Goal: Participate in discussion: Engage in conversation with other users on a specific topic

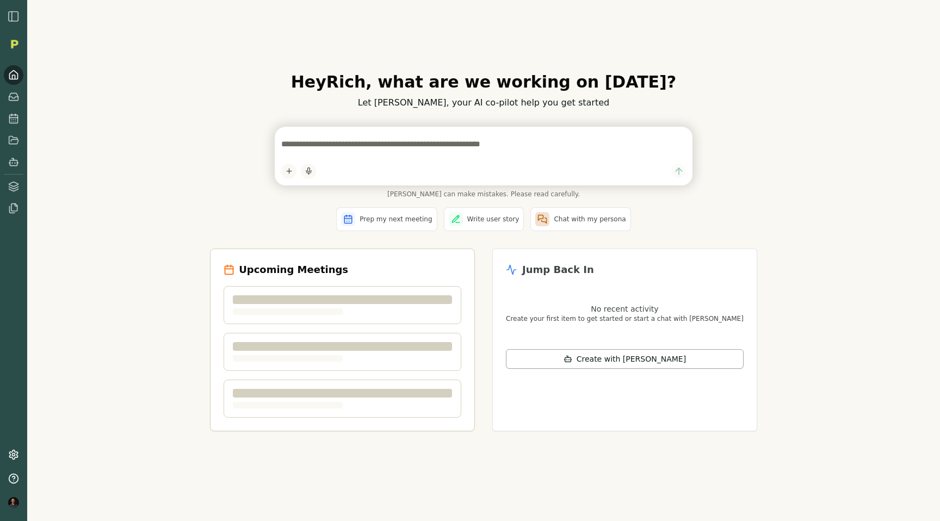
click at [154, 153] on div "Hey [PERSON_NAME] , what are we working on [DATE]? Let [PERSON_NAME], your AI c…" at bounding box center [483, 260] width 913 height 521
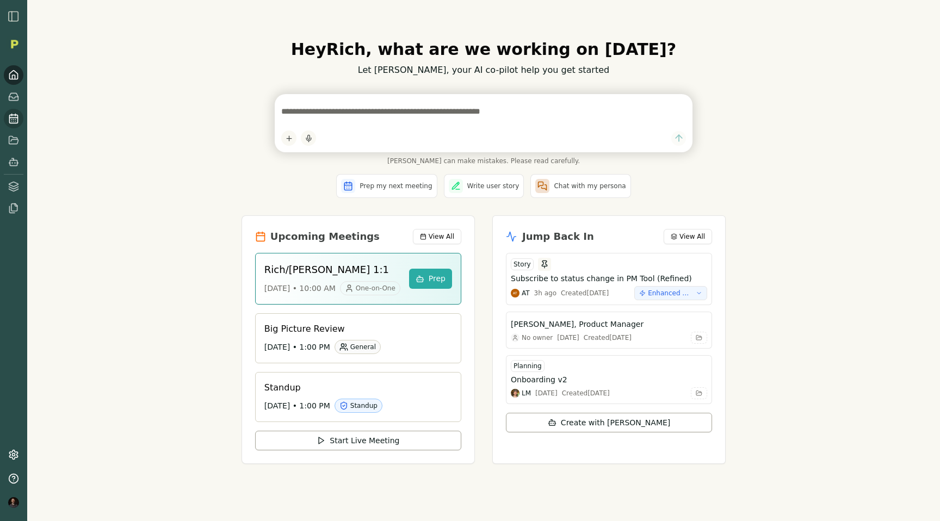
click at [13, 120] on icon at bounding box center [13, 118] width 11 height 11
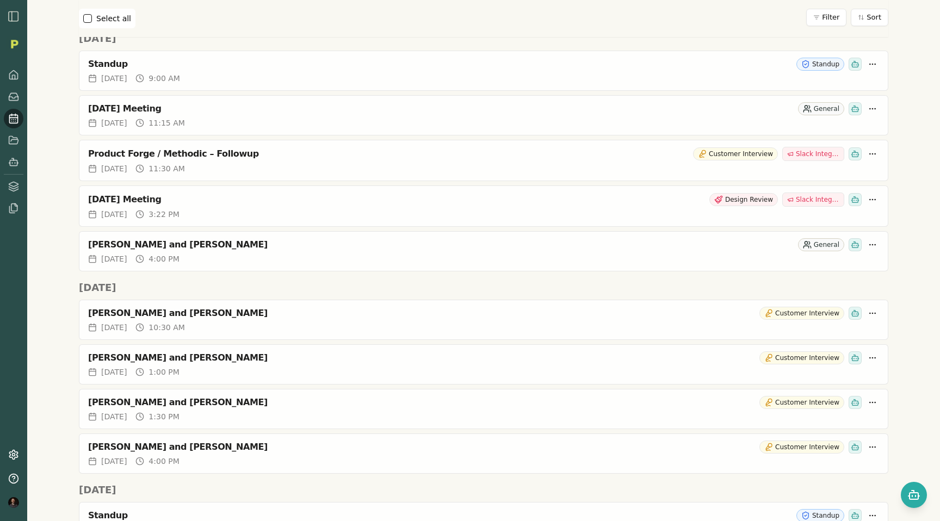
scroll to position [1048, 0]
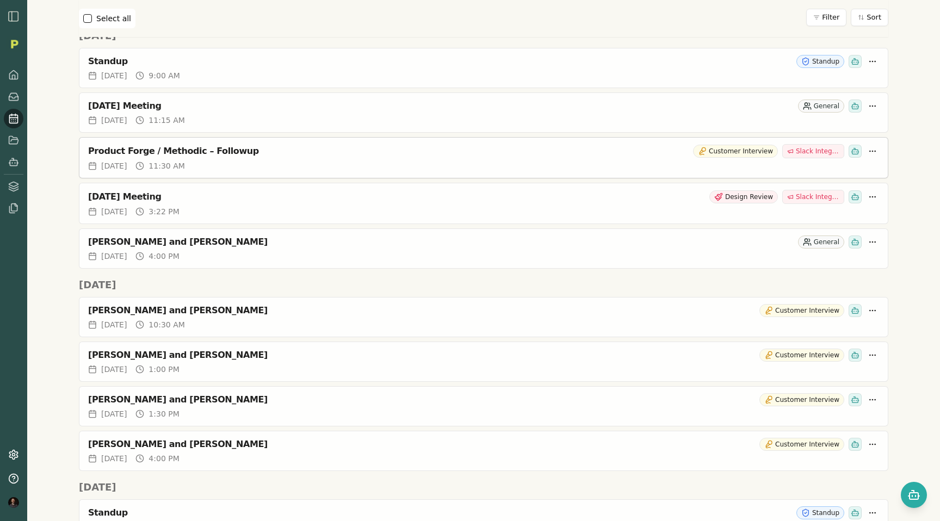
click at [257, 157] on div "Product Forge / Methodic – Followup Customer Interview Slack Integration for Pr…" at bounding box center [483, 151] width 791 height 14
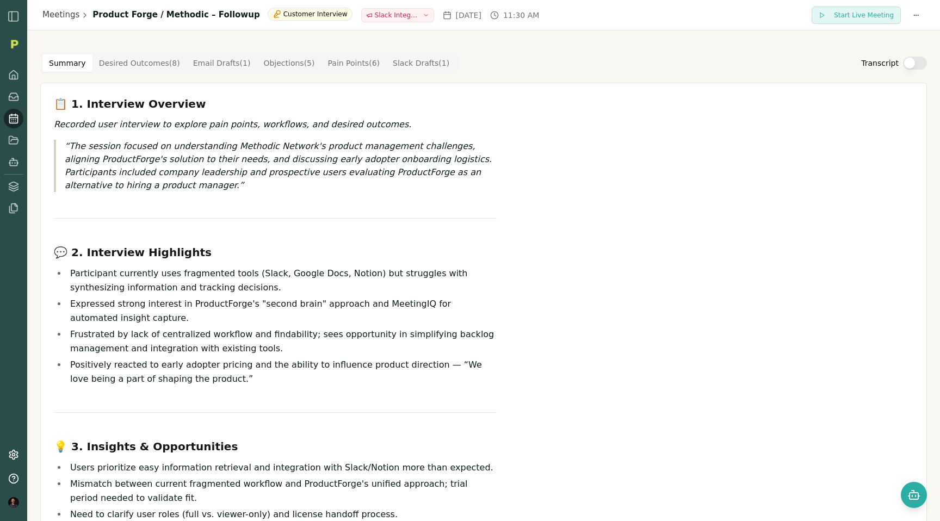
click at [915, 67] on button "Transcript" at bounding box center [915, 63] width 24 height 13
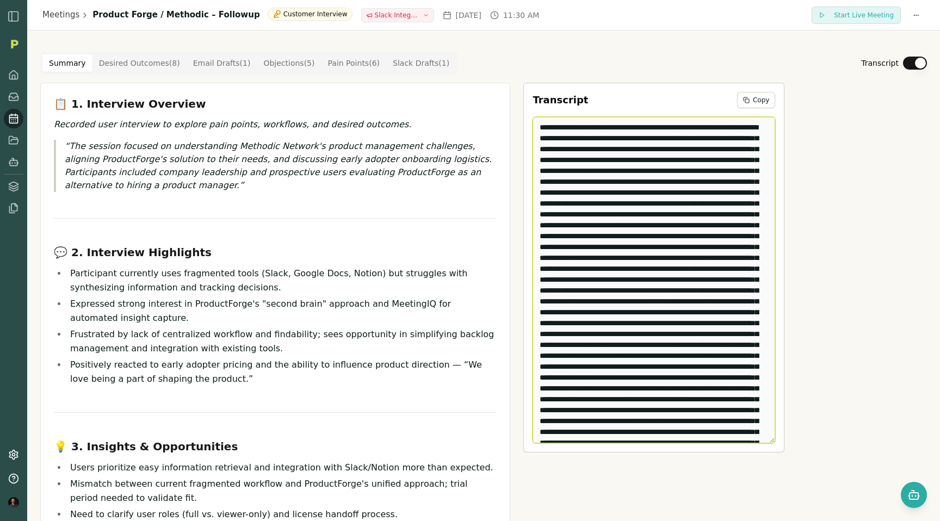
click at [641, 241] on textarea "Edit Transcript" at bounding box center [654, 280] width 243 height 327
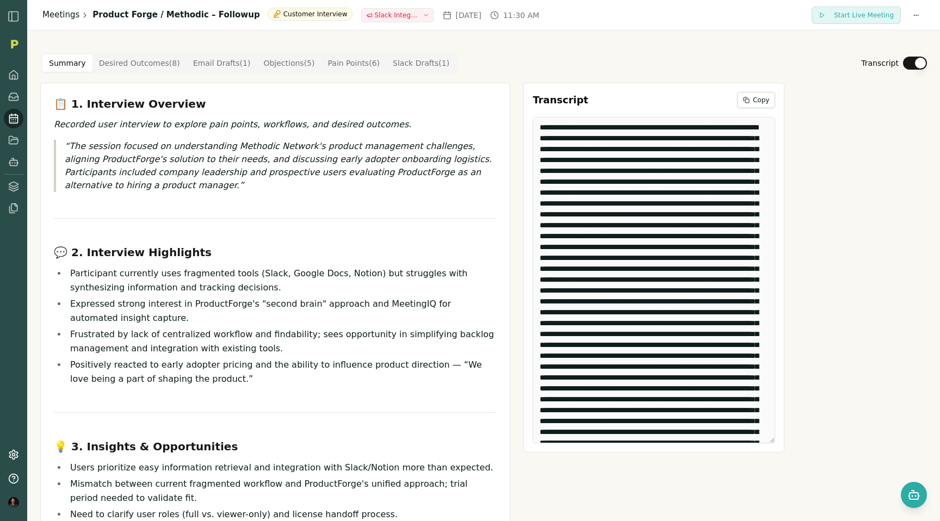
click at [56, 15] on link "Meetings" at bounding box center [60, 15] width 37 height 13
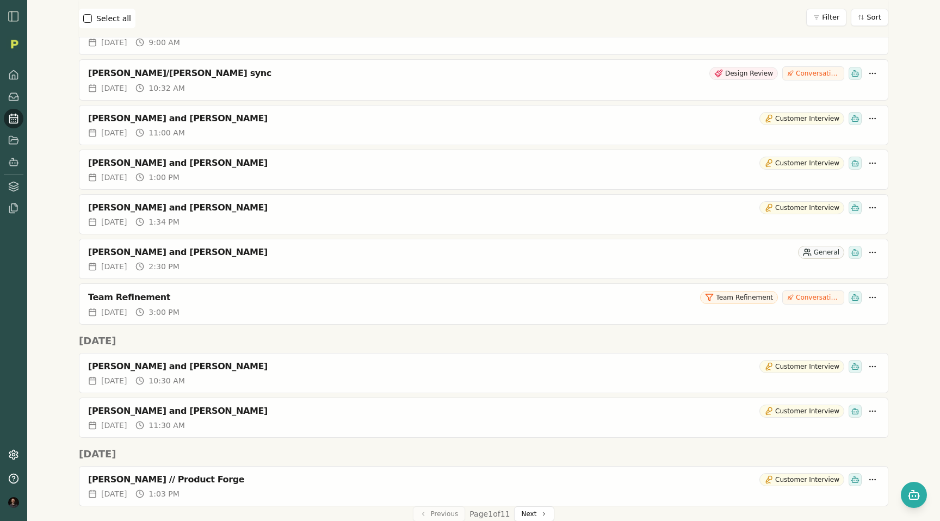
scroll to position [2340, 0]
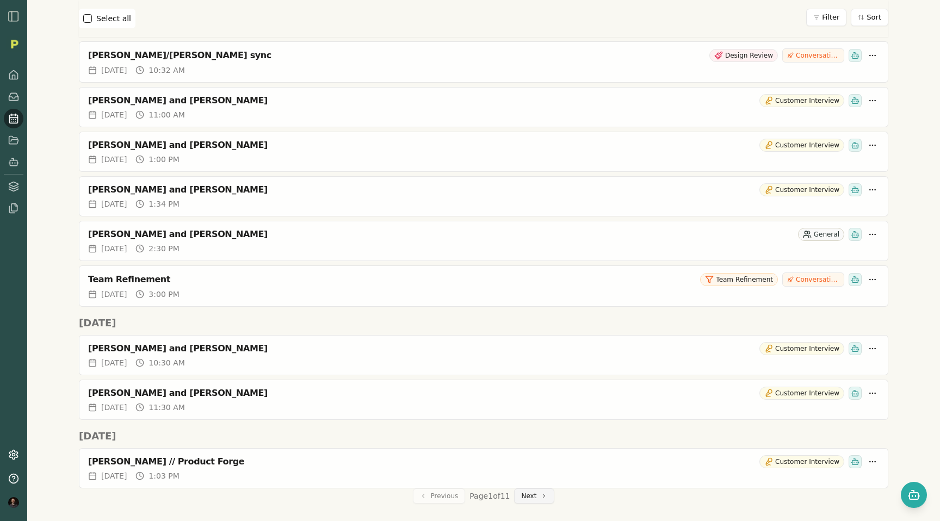
click at [519, 491] on button "Next" at bounding box center [534, 496] width 40 height 15
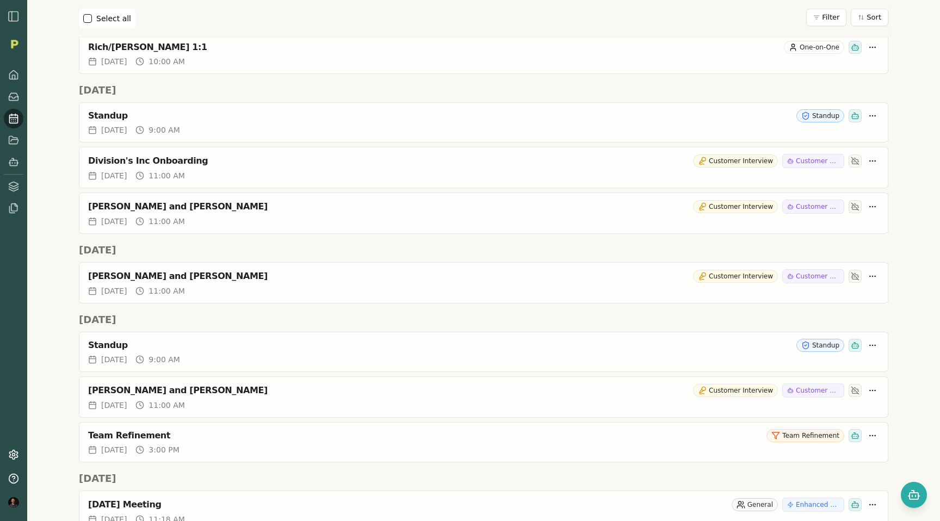
scroll to position [2521, 0]
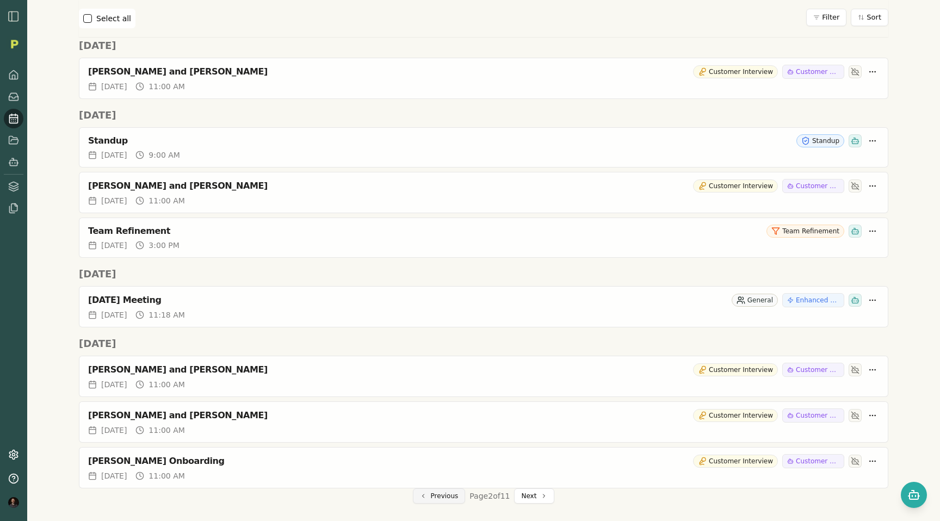
click at [439, 494] on button "Previous" at bounding box center [439, 496] width 53 height 15
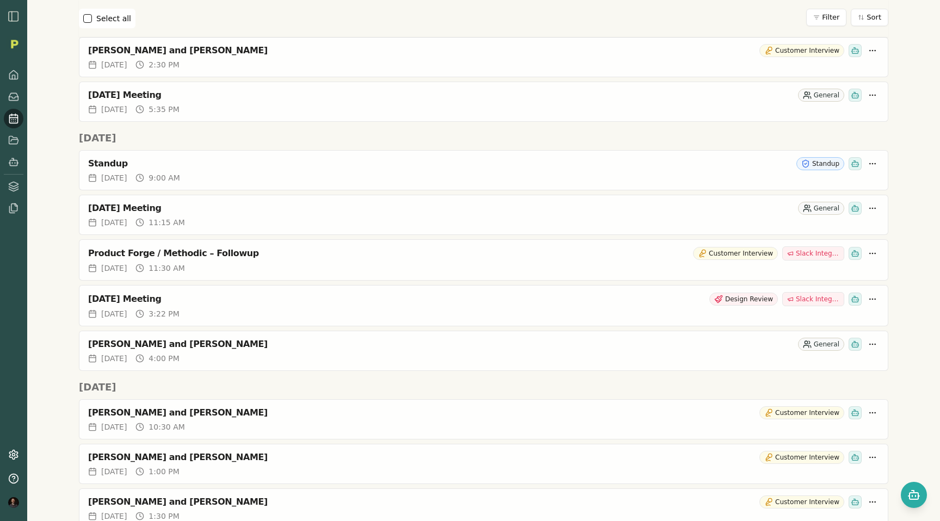
scroll to position [959, 0]
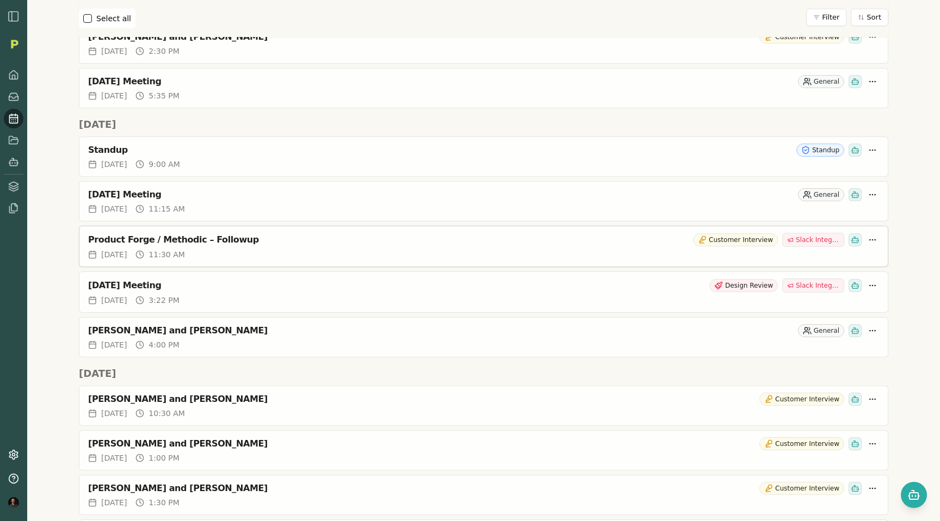
click at [211, 231] on div "Product Forge / Methodic – Followup Customer Interview Slack Integration for Pr…" at bounding box center [483, 237] width 809 height 23
click at [211, 237] on div "Product Forge / Methodic – Followup" at bounding box center [388, 240] width 601 height 11
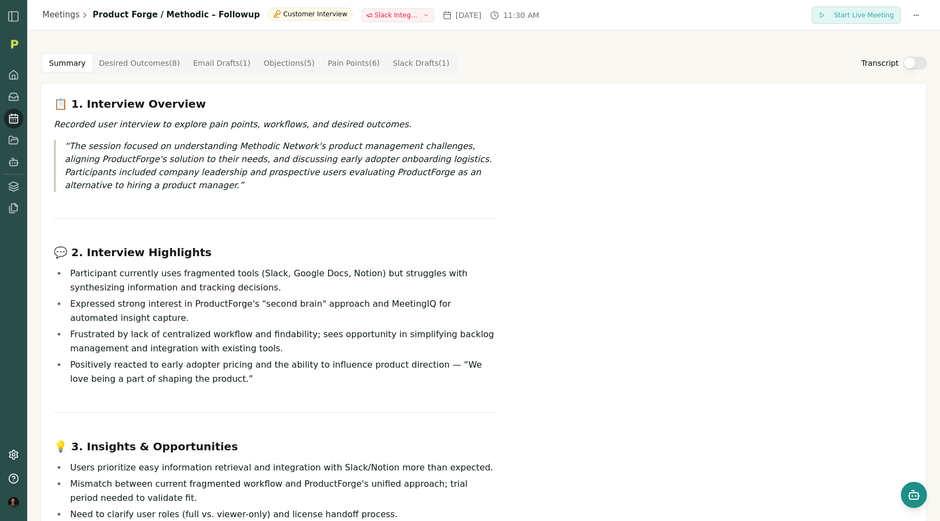
click at [904, 494] on button "Open chat" at bounding box center [914, 495] width 26 height 26
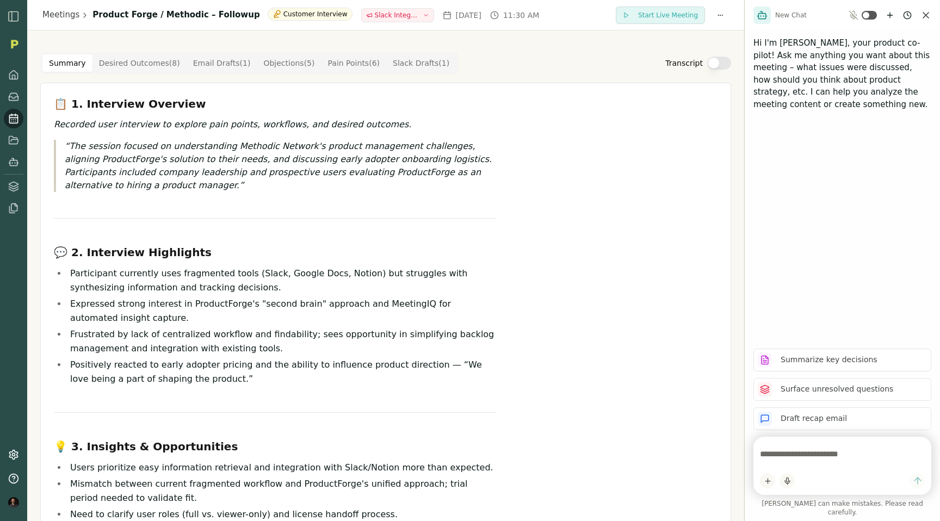
click at [792, 481] on div at bounding box center [843, 466] width 178 height 58
click at [786, 465] on textarea at bounding box center [842, 455] width 165 height 22
type textarea "*"
type textarea "**********"
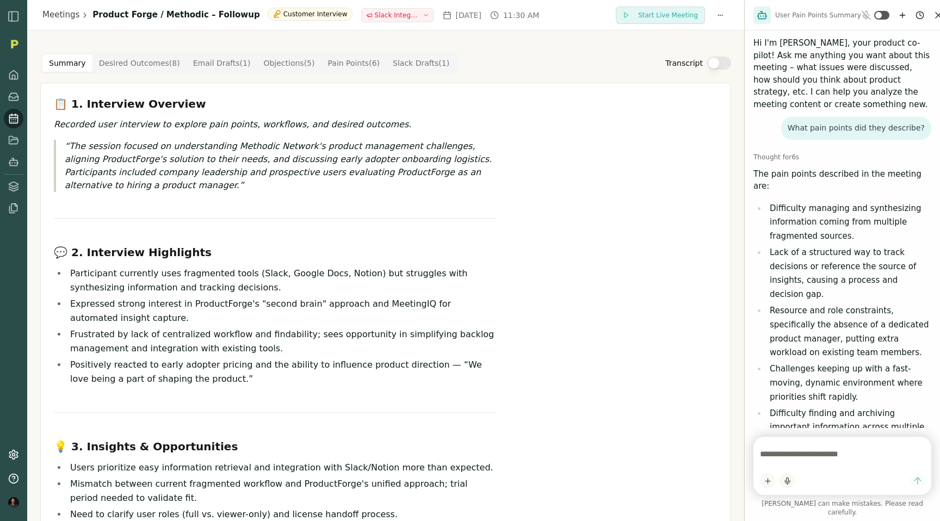
scroll to position [99, 0]
